Goal: Task Accomplishment & Management: Complete application form

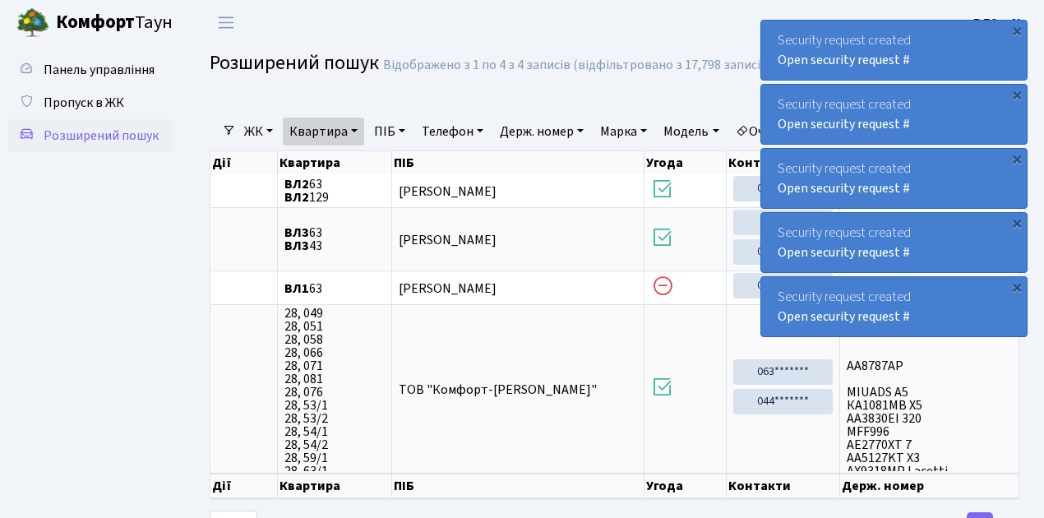
select select "25"
click at [357, 128] on link "Квартира" at bounding box center [323, 132] width 81 height 28
type input "6392"
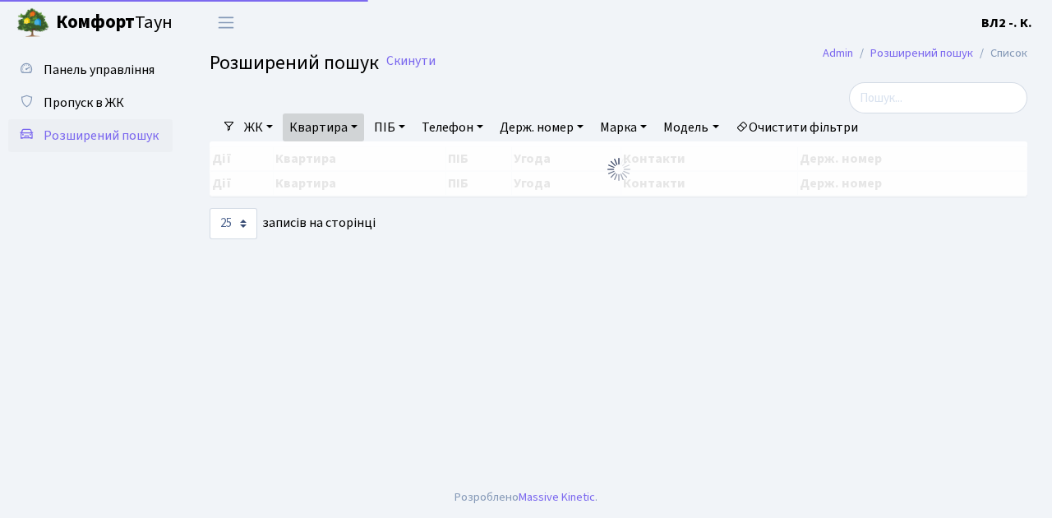
select select "25"
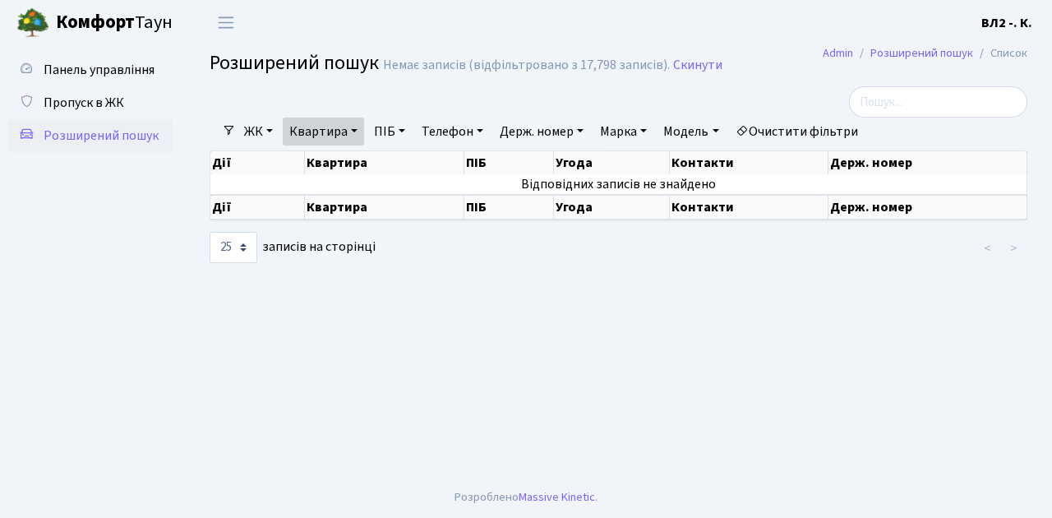
click at [404, 128] on link "ПІБ" at bounding box center [389, 132] width 44 height 28
type input "[PERSON_NAME]"
click at [354, 131] on link "Квартира" at bounding box center [323, 132] width 81 height 28
click at [328, 159] on input "6392" at bounding box center [332, 163] width 96 height 31
type input "6"
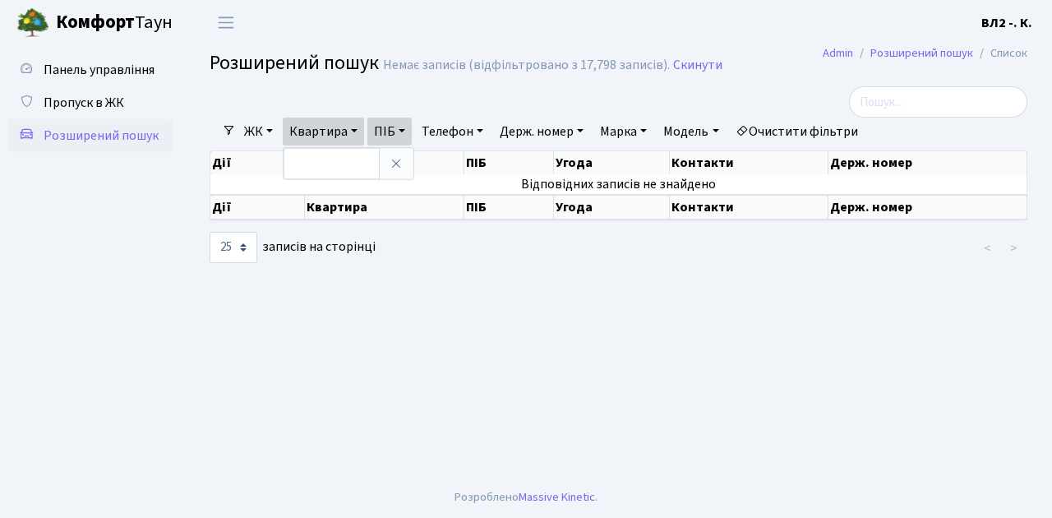
drag, startPoint x: 444, startPoint y: 291, endPoint x: 435, endPoint y: 270, distance: 23.2
click at [442, 287] on main "Admin Розширений пошук Список Розширений пошук Немає записів (відфільтровано з …" at bounding box center [618, 261] width 867 height 432
click at [405, 127] on link "ПІБ" at bounding box center [389, 132] width 44 height 28
click at [406, 128] on link "ПІБ" at bounding box center [389, 132] width 44 height 28
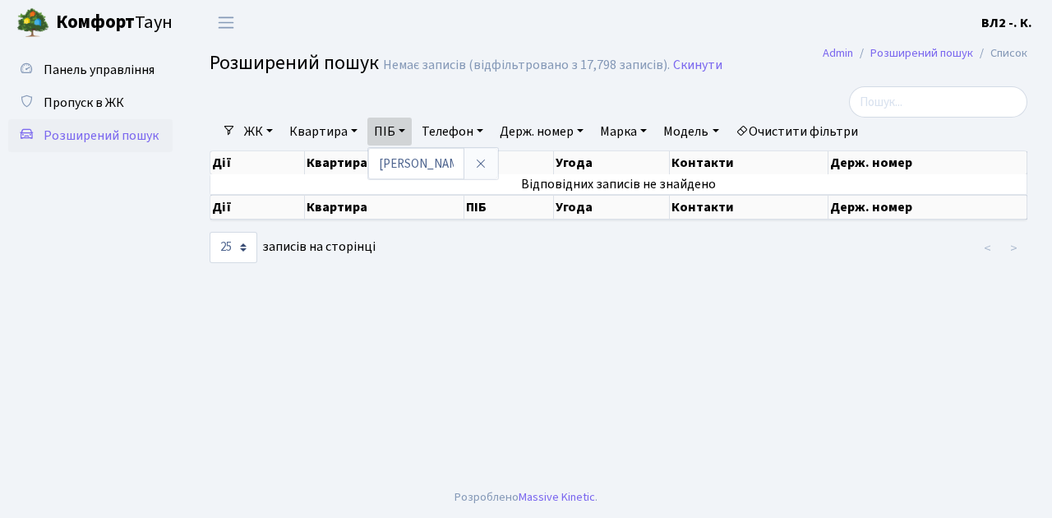
click at [339, 330] on main "Admin Розширений пошук Список Розширений пошук Немає записів (відфільтровано з …" at bounding box center [618, 261] width 867 height 432
click at [270, 130] on link "ЖК" at bounding box center [259, 132] width 42 height 28
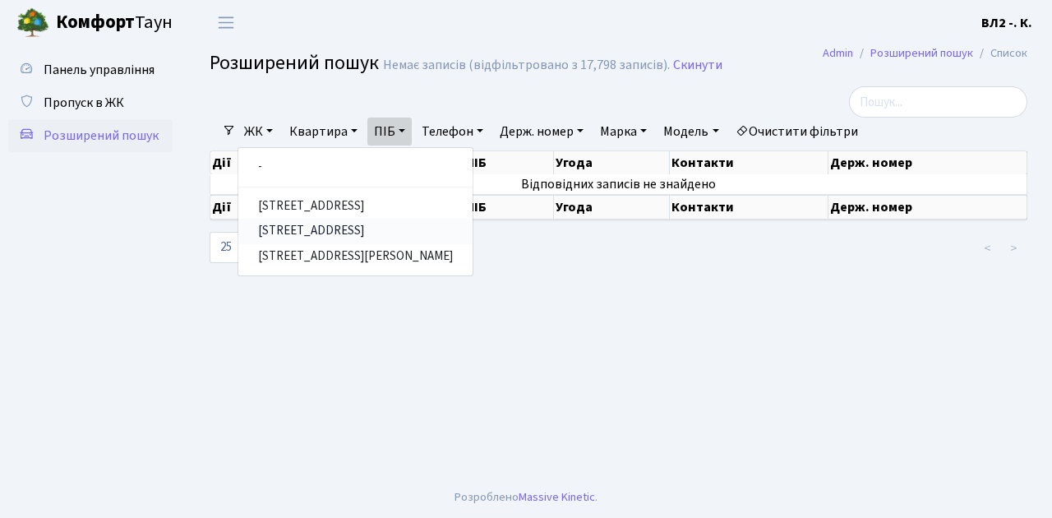
click at [293, 233] on link "[STREET_ADDRESS]" at bounding box center [355, 231] width 234 height 25
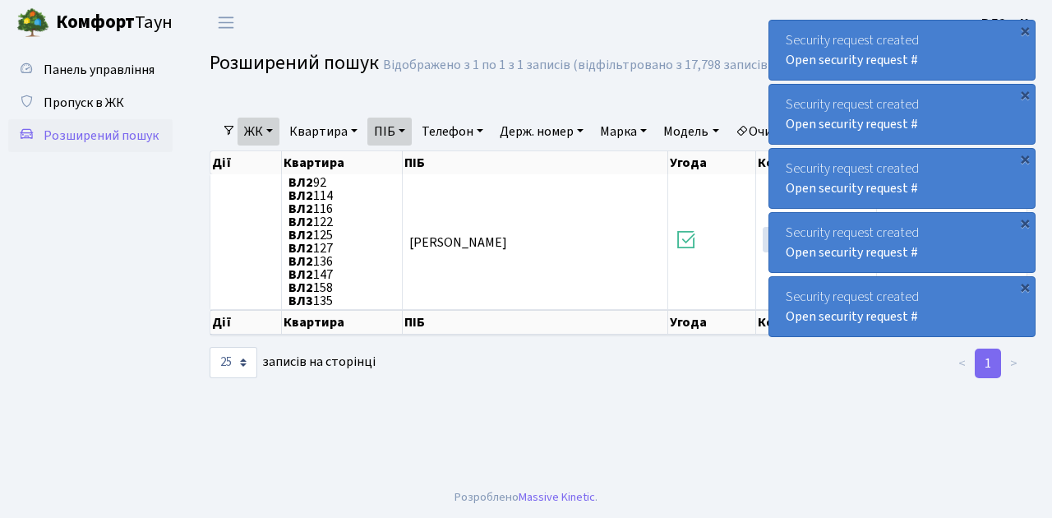
click at [97, 178] on ul "Панель управління Пропуск в ЖК Розширений пошук" at bounding box center [90, 260] width 164 height 415
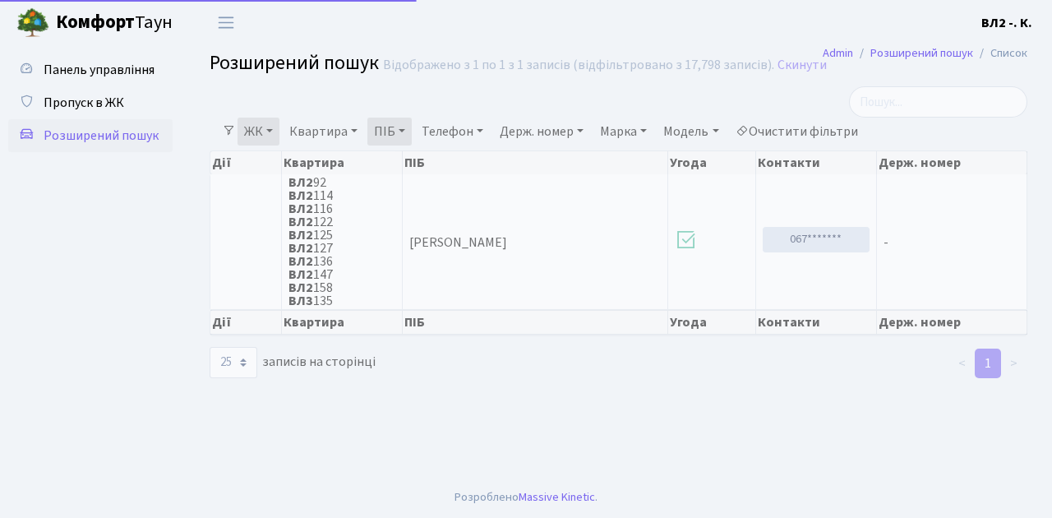
select select "25"
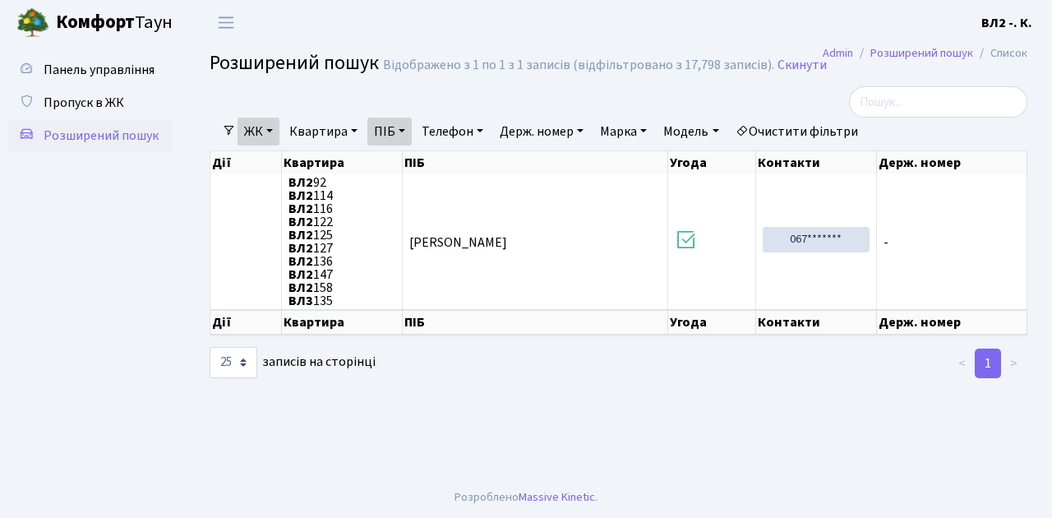
drag, startPoint x: 105, startPoint y: 247, endPoint x: 106, endPoint y: 238, distance: 9.1
click at [105, 240] on ul "Панель управління Пропуск в ЖК Розширений пошук" at bounding box center [90, 260] width 164 height 415
click at [76, 102] on span "Пропуск в ЖК" at bounding box center [84, 103] width 81 height 18
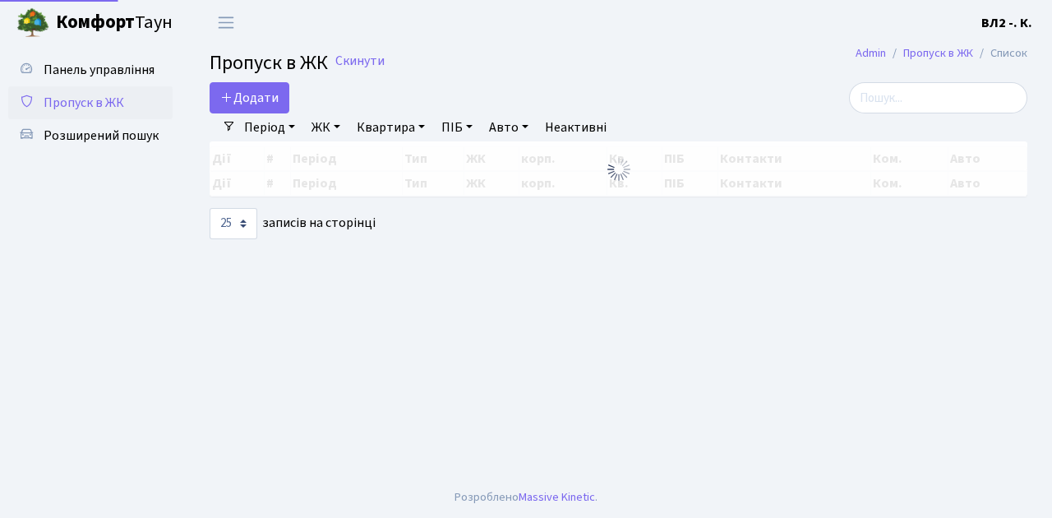
select select "25"
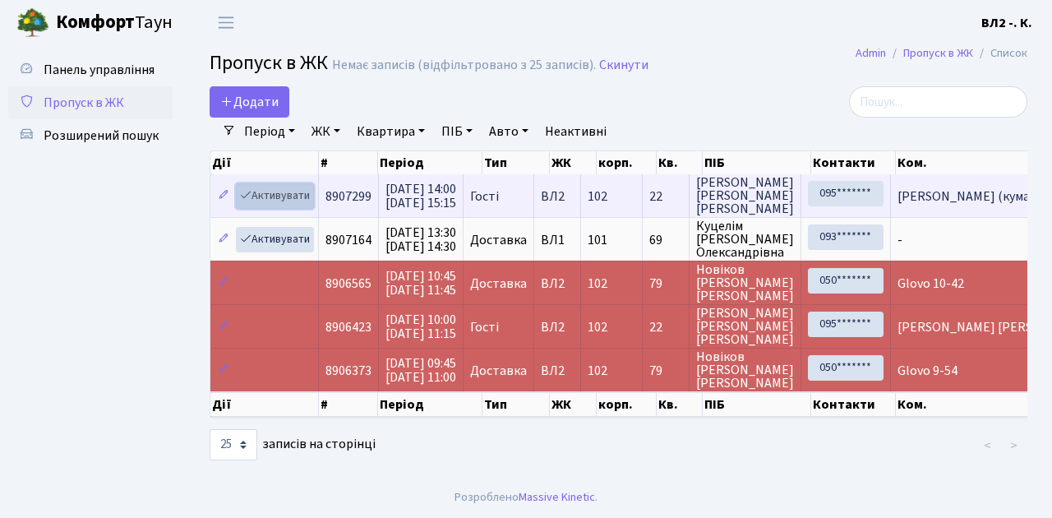
click at [307, 202] on link "Активувати" at bounding box center [275, 195] width 78 height 25
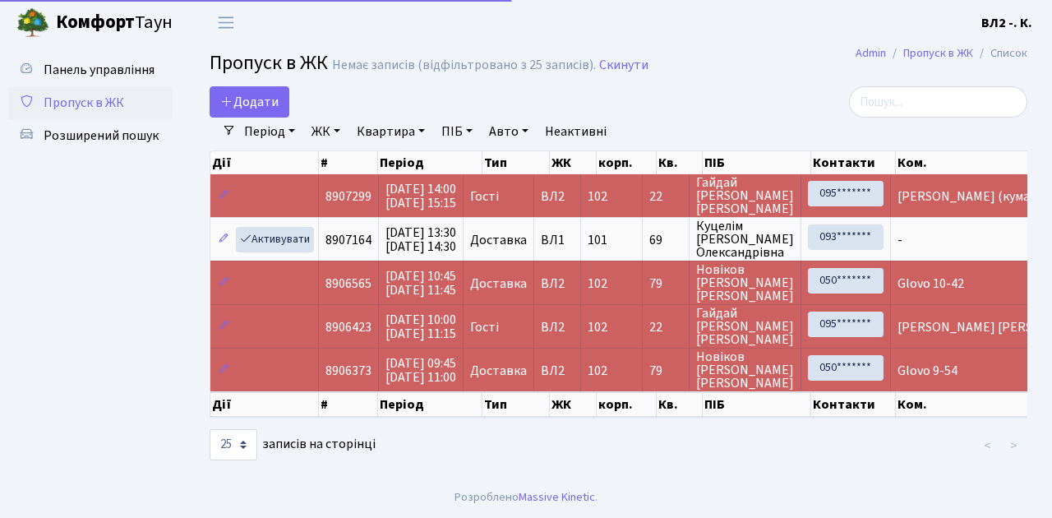
select select "25"
click at [122, 200] on ul "Панель управління Пропуск в ЖК Розширений пошук" at bounding box center [90, 260] width 164 height 415
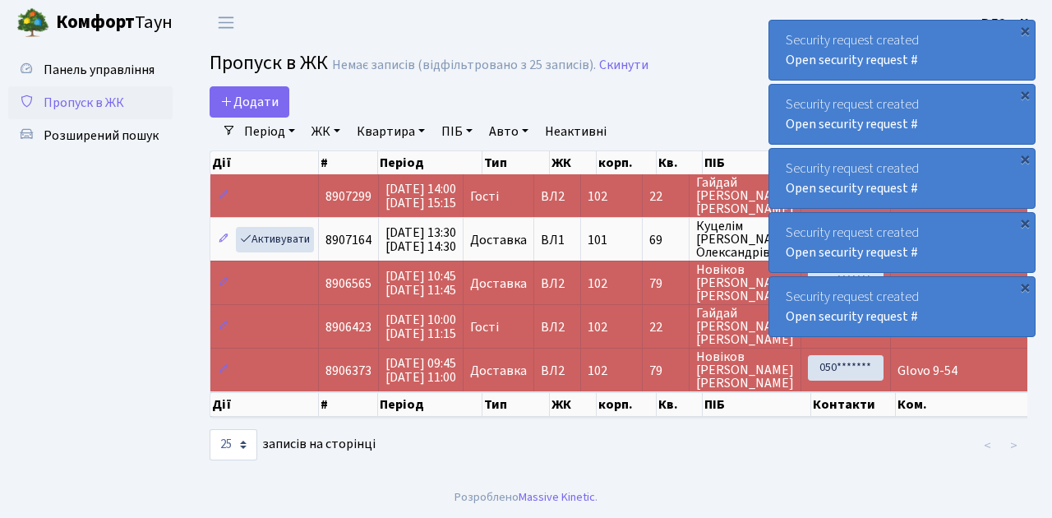
drag, startPoint x: 115, startPoint y: 279, endPoint x: 114, endPoint y: 261, distance: 18.1
click at [115, 279] on ul "Панель управління Пропуск в ЖК Розширений пошук" at bounding box center [90, 260] width 164 height 415
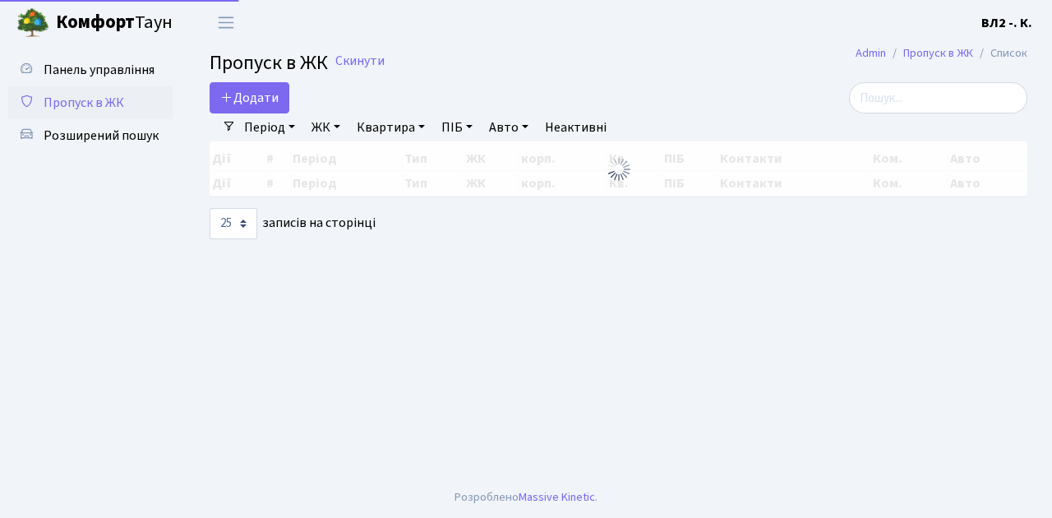
select select "25"
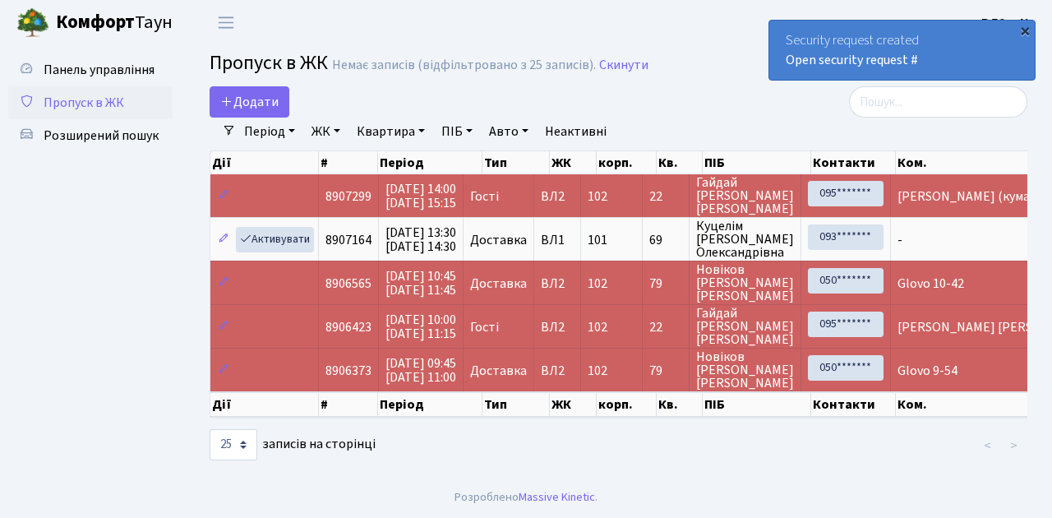
click at [1026, 30] on div "×" at bounding box center [1025, 30] width 16 height 16
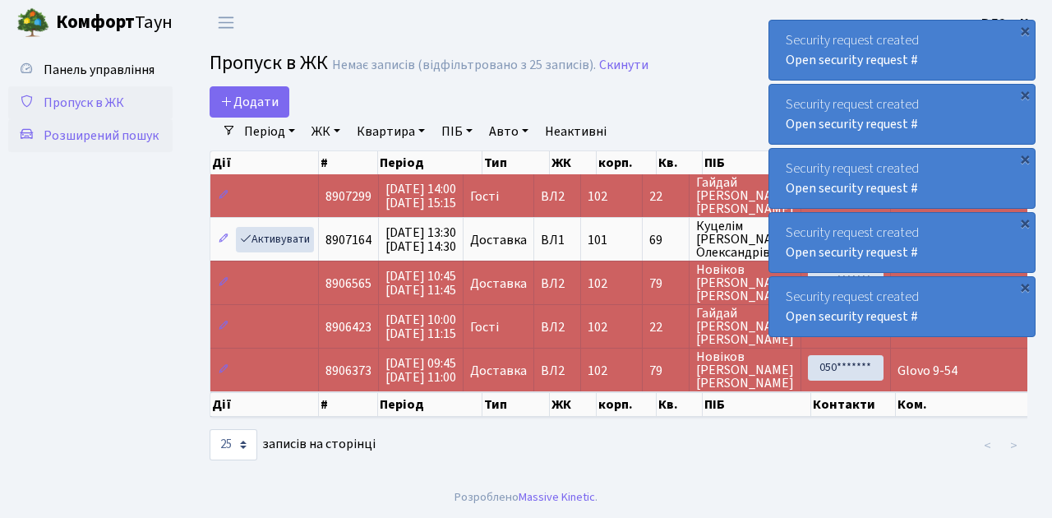
click at [83, 137] on span "Розширений пошук" at bounding box center [101, 136] width 115 height 18
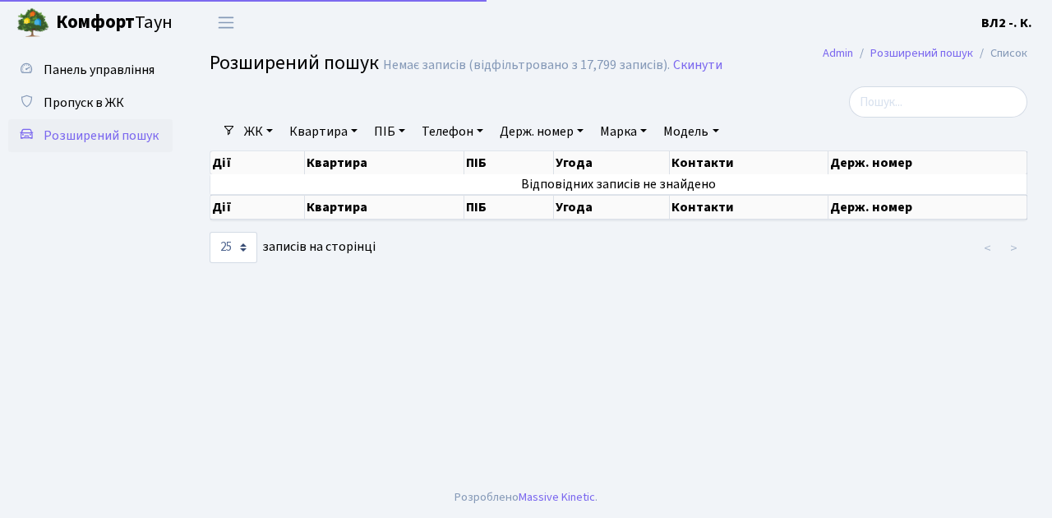
select select "25"
click at [406, 130] on link "ПІБ" at bounding box center [389, 132] width 44 height 28
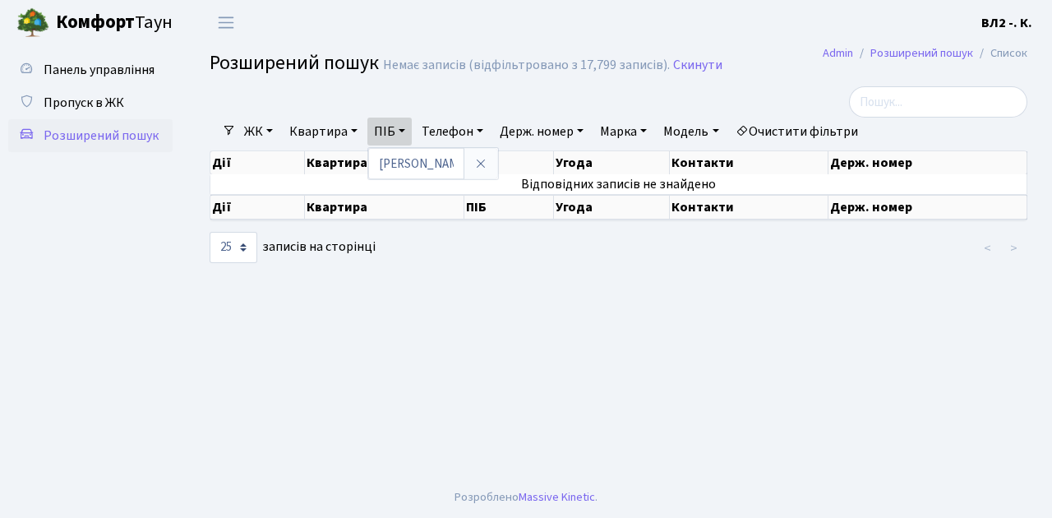
click at [268, 128] on link "ЖК" at bounding box center [259, 132] width 42 height 28
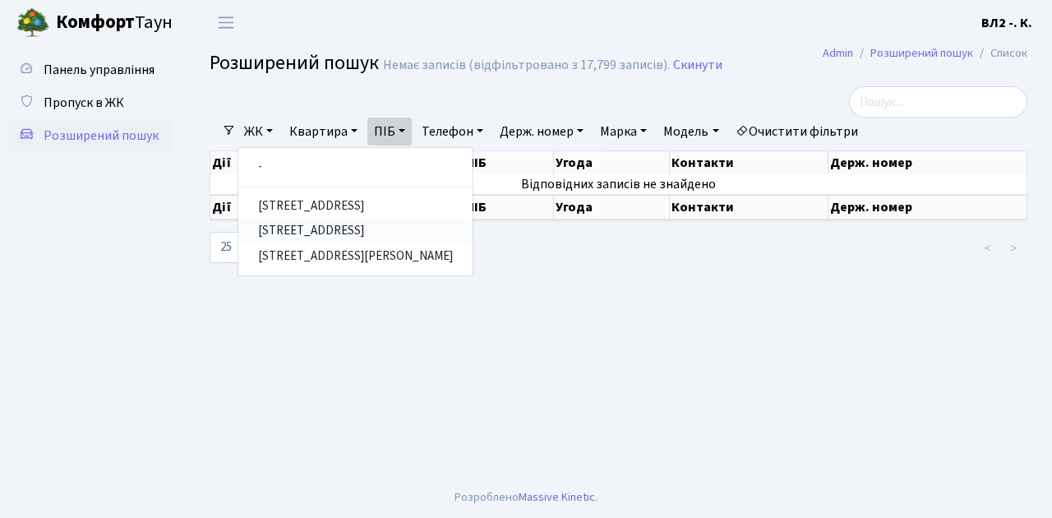
click at [303, 232] on link "[STREET_ADDRESS]" at bounding box center [355, 231] width 234 height 25
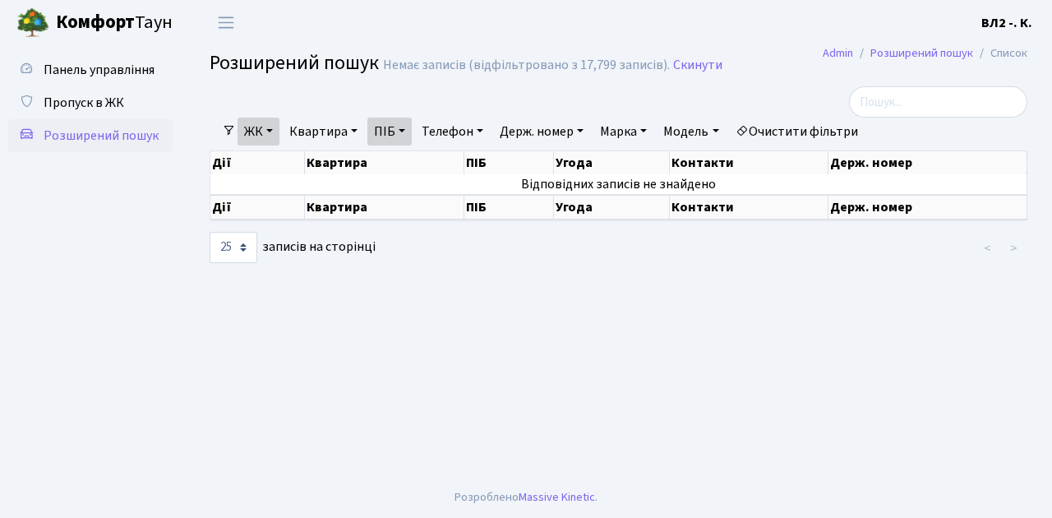
click at [404, 128] on link "ПІБ" at bounding box center [389, 132] width 44 height 28
click at [396, 164] on input "гріненко" at bounding box center [416, 163] width 96 height 31
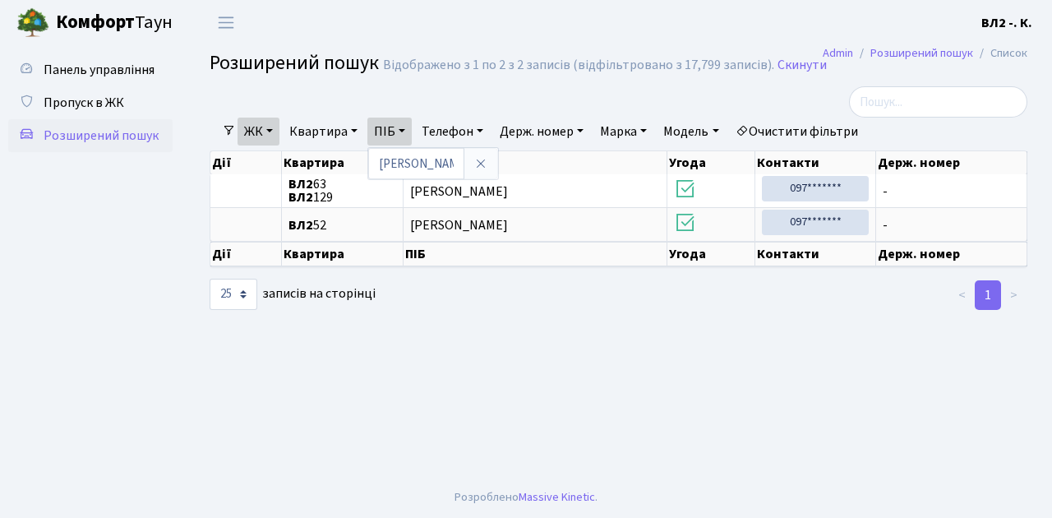
click at [178, 192] on div "Панель управління Пропуск в ЖК Розширений пошук" at bounding box center [92, 261] width 185 height 432
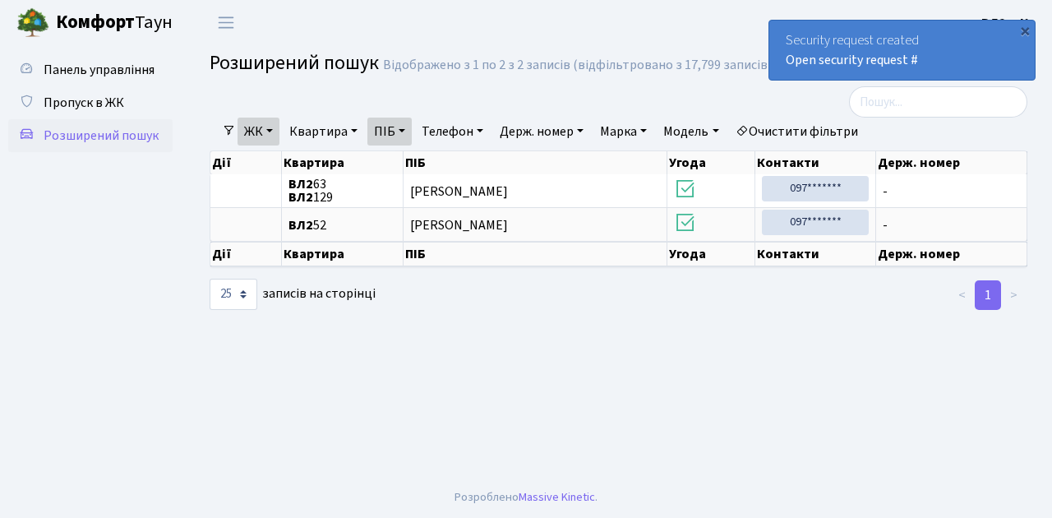
click at [411, 127] on link "ПІБ" at bounding box center [389, 132] width 44 height 28
click at [437, 164] on input "гриненко" at bounding box center [416, 163] width 96 height 31
type input "г"
click at [356, 131] on link "Квартира" at bounding box center [323, 132] width 81 height 28
type input "89"
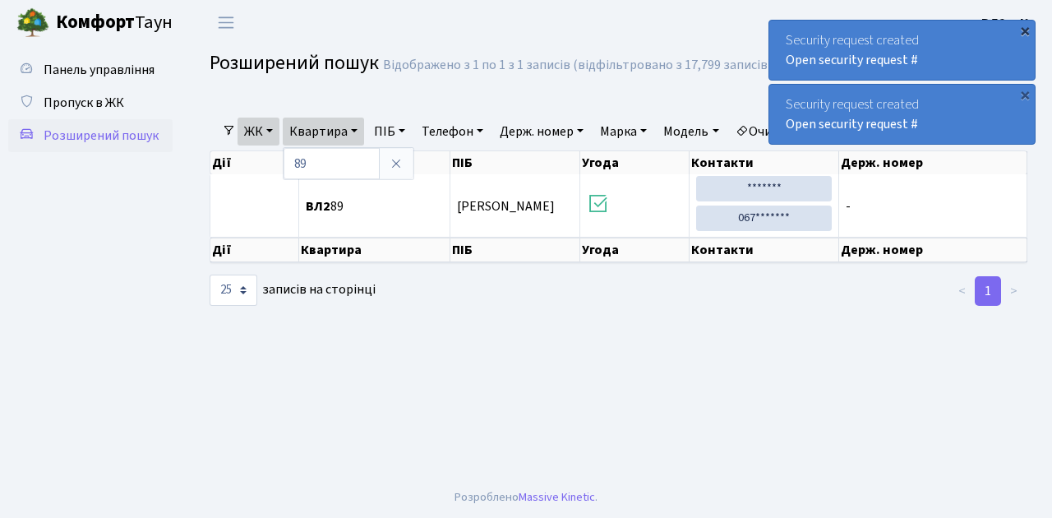
click at [1026, 29] on div "×" at bounding box center [1025, 30] width 16 height 16
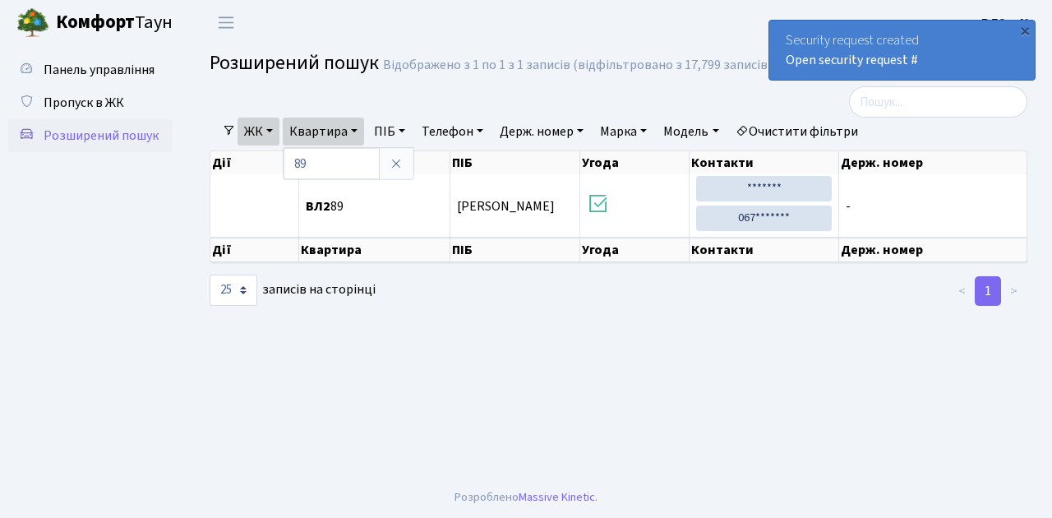
click at [1026, 29] on div "×" at bounding box center [1025, 30] width 16 height 16
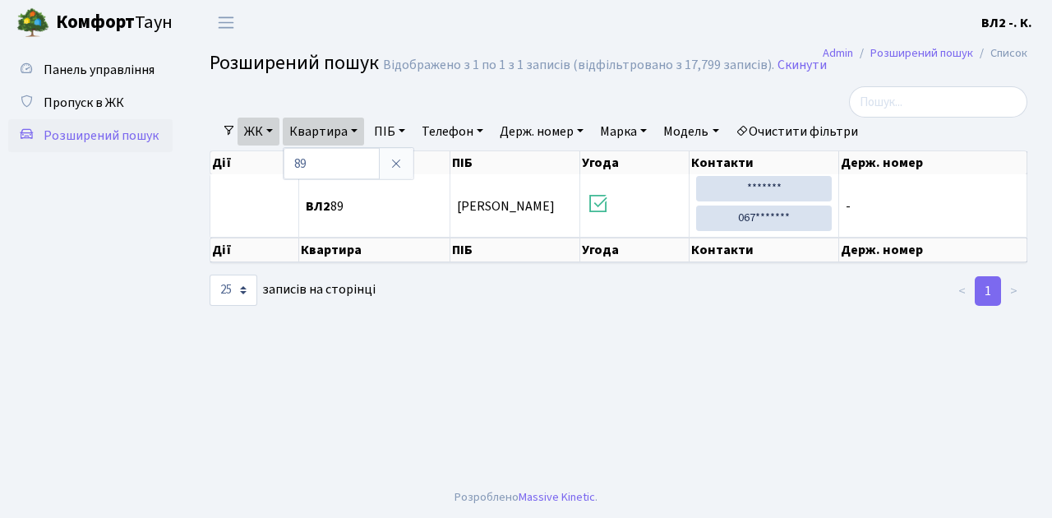
click at [301, 310] on main "Admin Розширений пошук Список Розширений пошук Відображено з 1 по 1 з 1 записів…" at bounding box center [618, 261] width 867 height 432
click at [106, 101] on span "Пропуск в ЖК" at bounding box center [84, 103] width 81 height 18
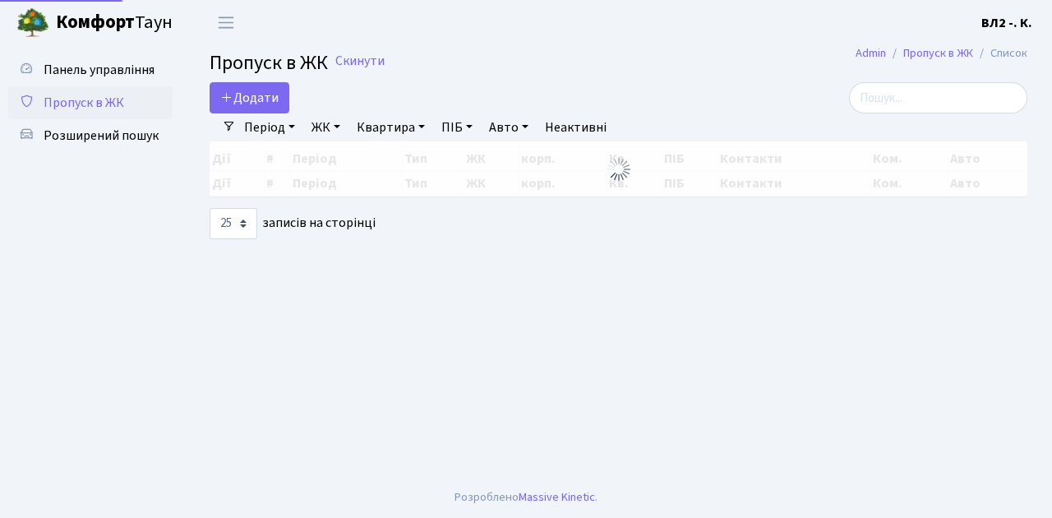
select select "25"
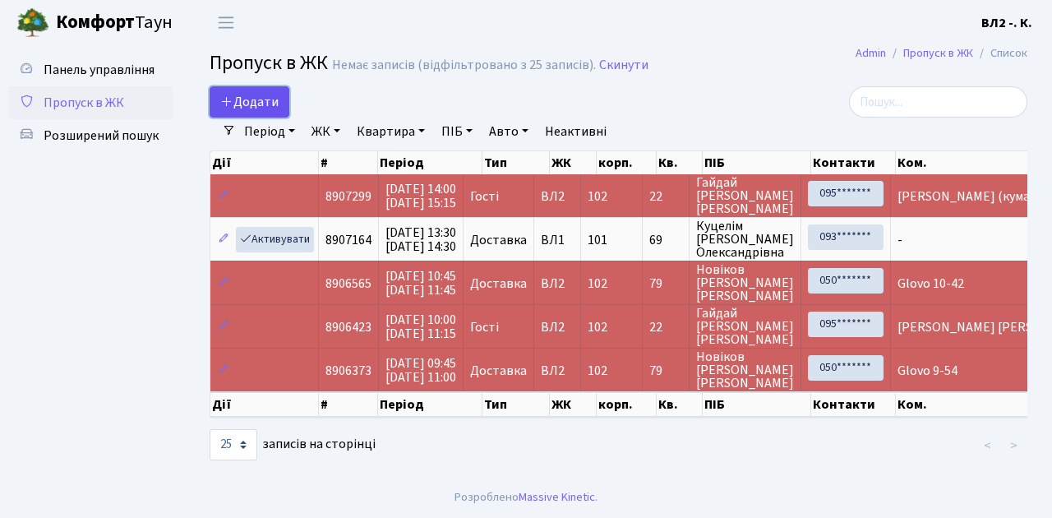
click at [281, 113] on link "Додати" at bounding box center [250, 101] width 80 height 31
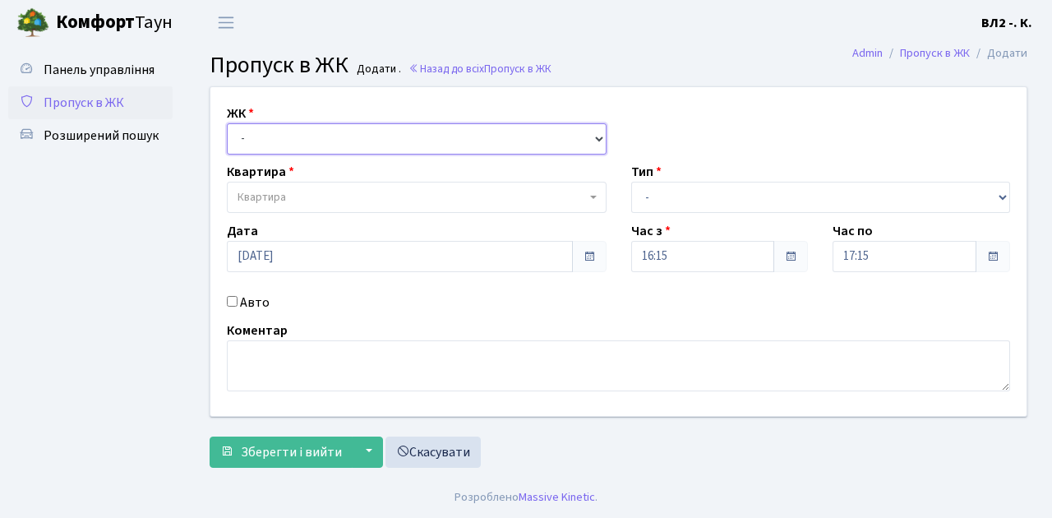
click at [594, 136] on select "- ВЛ1, Ужгородський пров., 4/1 ВЛ2, Голосіївський просп., 76 ВЛ3, пр.Голосіївсь…" at bounding box center [417, 138] width 380 height 31
select select "317"
click at [227, 123] on select "- ВЛ1, Ужгородський пров., 4/1 ВЛ2, Голосіївський просп., 76 ВЛ3, пр.Голосіївсь…" at bounding box center [417, 138] width 380 height 31
select select
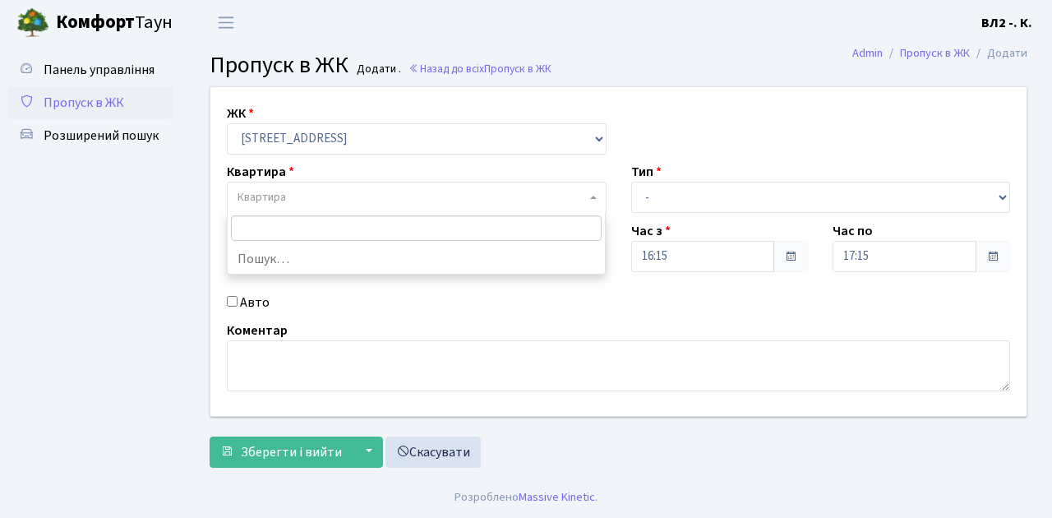
click at [592, 192] on span "Квартира" at bounding box center [417, 197] width 380 height 31
type input "175"
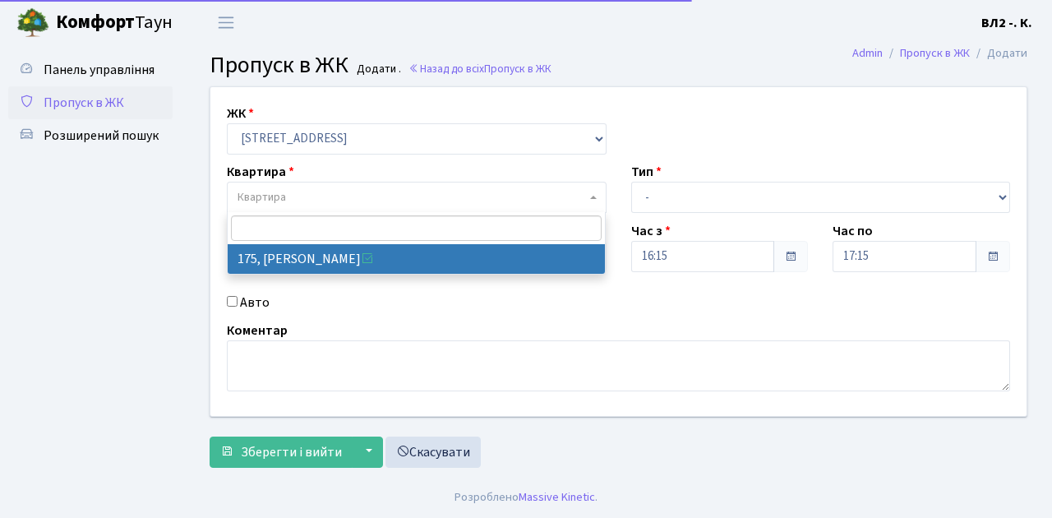
select select "38461"
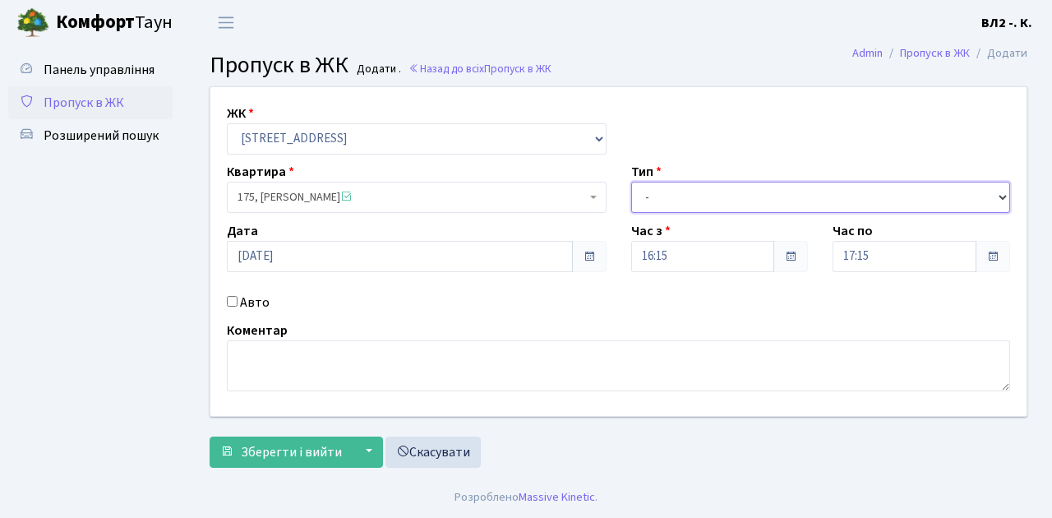
click at [999, 196] on select "- Доставка Таксі Гості Сервіс" at bounding box center [821, 197] width 380 height 31
select select "1"
click at [631, 182] on select "- Доставка Таксі Гості Сервіс" at bounding box center [821, 197] width 380 height 31
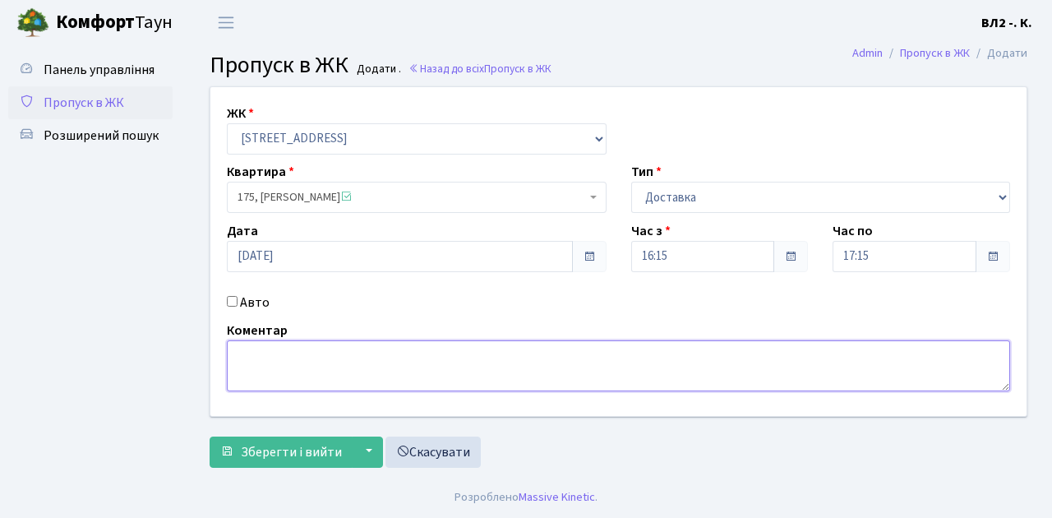
drag, startPoint x: 250, startPoint y: 351, endPoint x: 515, endPoint y: 340, distance: 264.9
click at [252, 350] on textarea at bounding box center [618, 365] width 783 height 51
type textarea "Glovo 16-15"
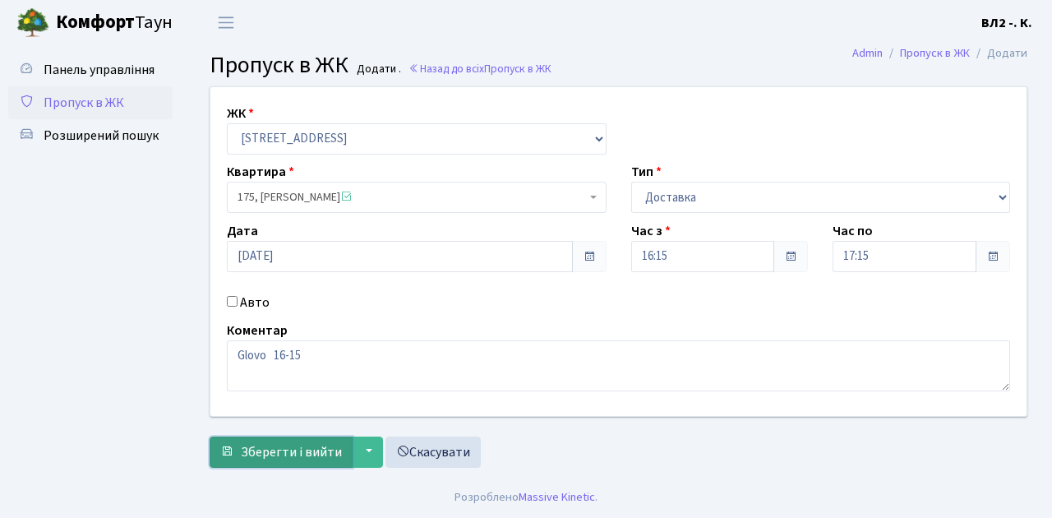
click at [241, 450] on span "Зберегти і вийти" at bounding box center [291, 452] width 101 height 18
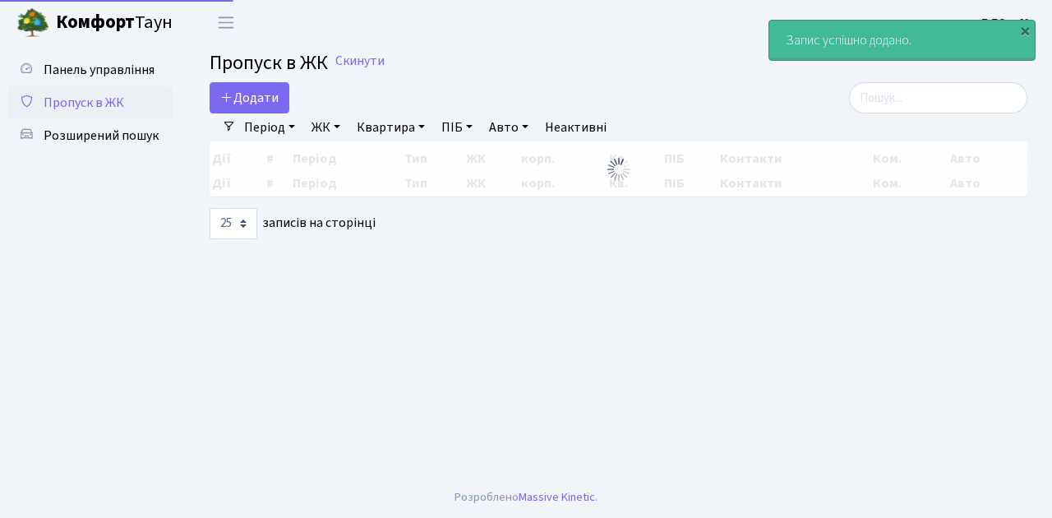
select select "25"
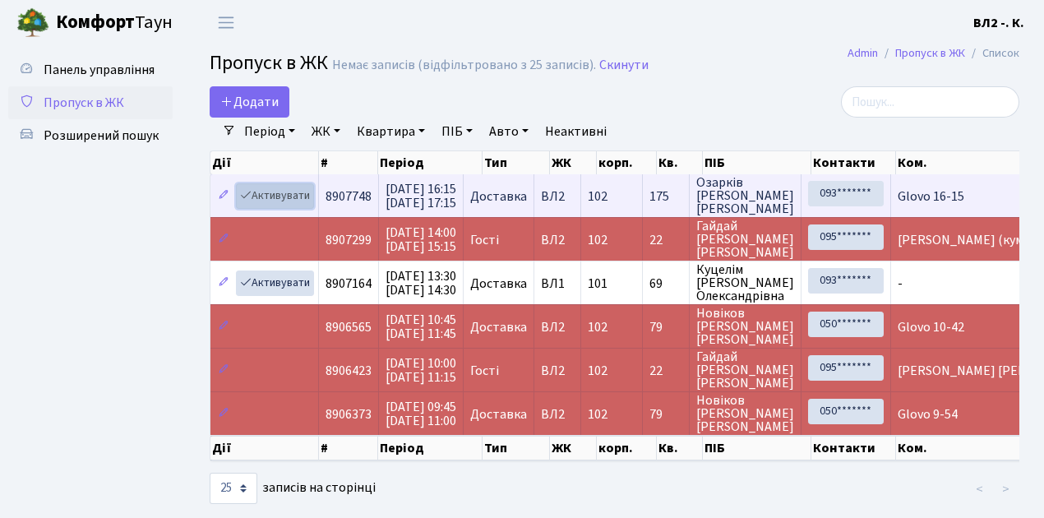
click at [302, 201] on link "Активувати" at bounding box center [275, 195] width 78 height 25
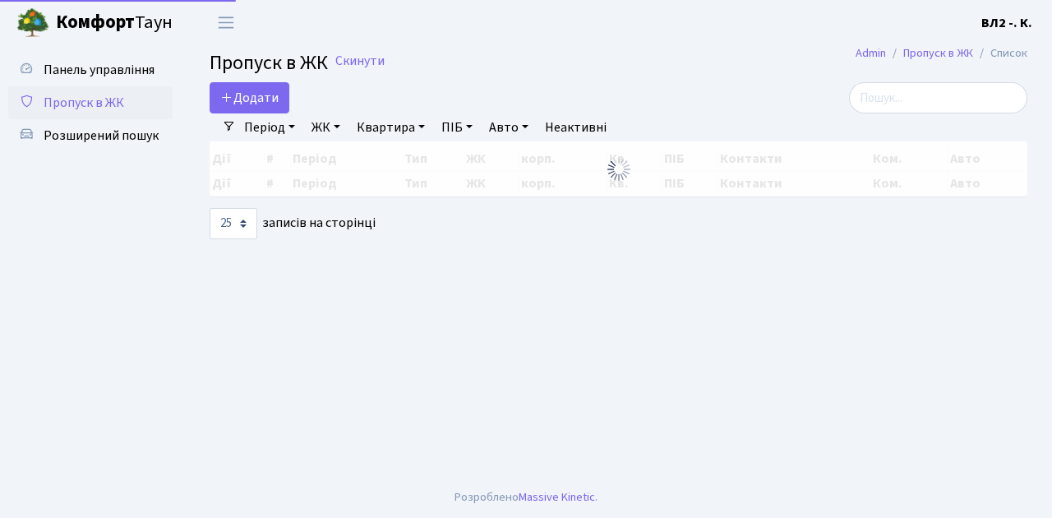
select select "25"
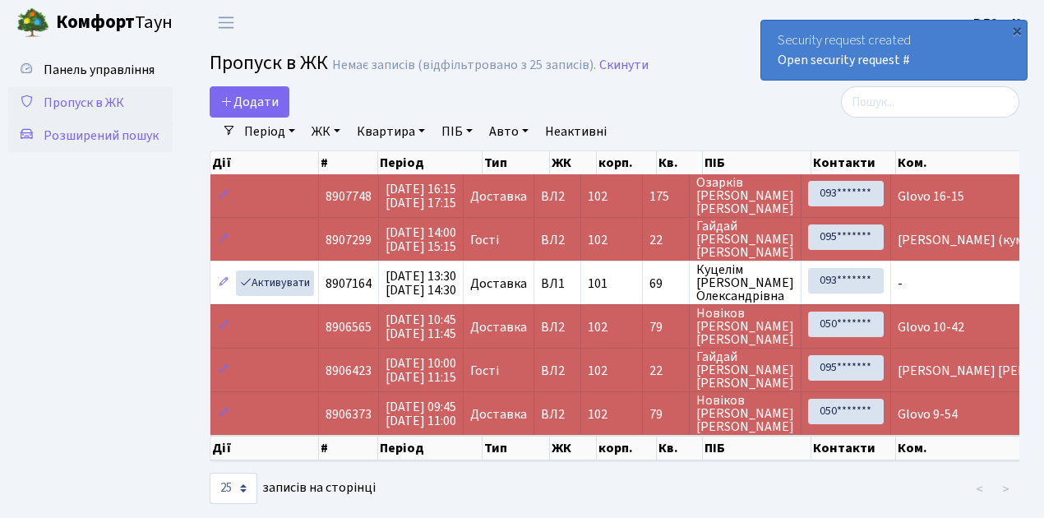
click at [97, 137] on span "Розширений пошук" at bounding box center [101, 136] width 115 height 18
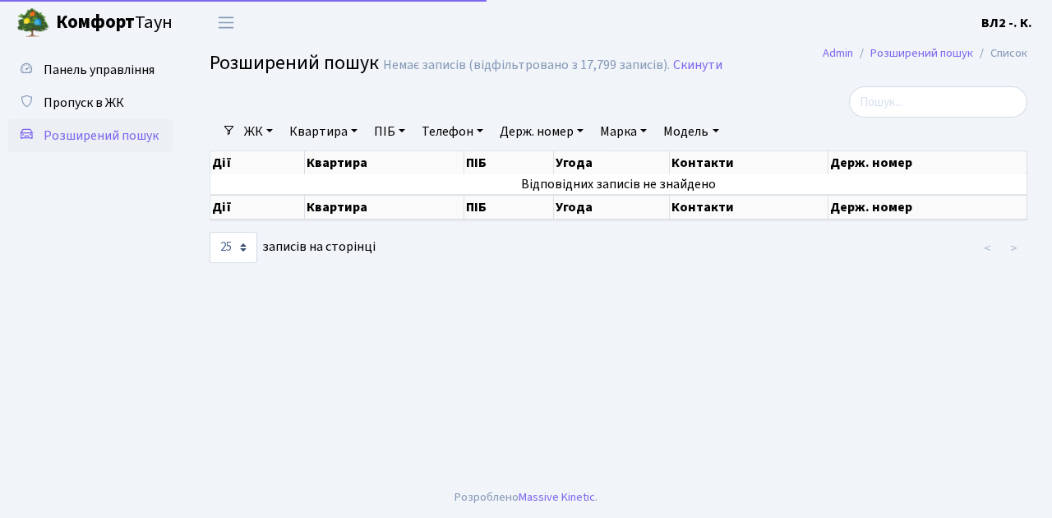
select select "25"
click at [353, 131] on link "Квартира" at bounding box center [323, 132] width 81 height 28
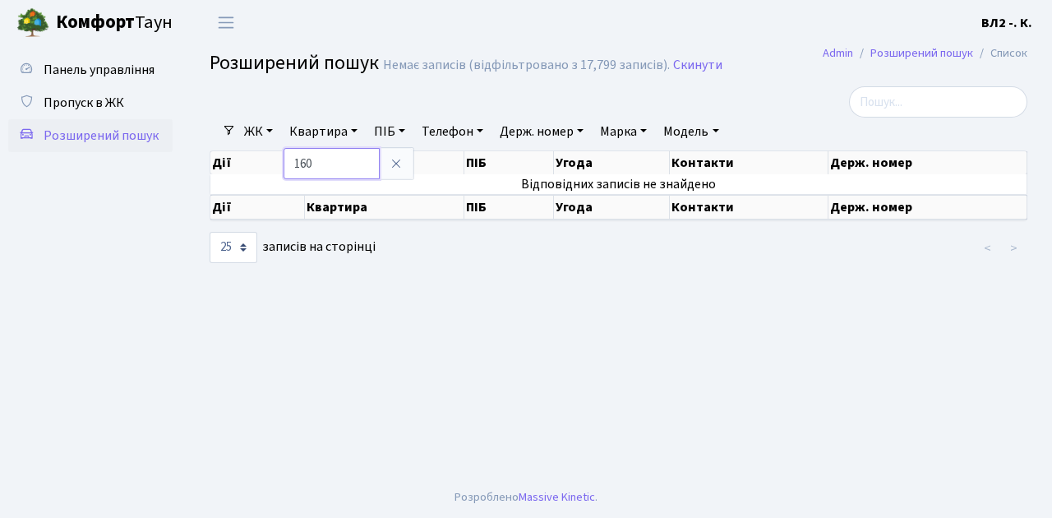
type input "160"
